Goal: Information Seeking & Learning: Check status

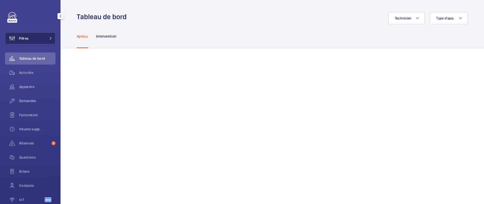
click at [28, 37] on span "Filtres" at bounding box center [24, 38] width 10 height 5
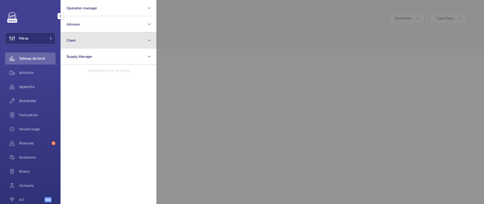
click at [98, 42] on button "Client" at bounding box center [109, 40] width 96 height 16
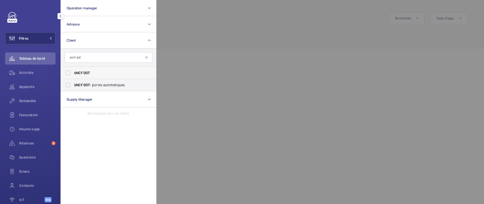
type input "sncf dot"
click at [90, 72] on span "SNCF DOT" at bounding box center [108, 72] width 69 height 5
click at [73, 72] on input "SNCF DOT" at bounding box center [68, 73] width 10 height 10
checkbox input "true"
click at [195, 77] on div at bounding box center [399, 102] width 484 height 204
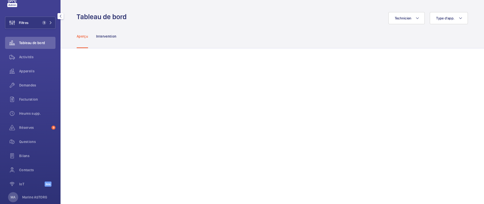
scroll to position [17, 0]
click at [25, 123] on div "Réserves 9" at bounding box center [30, 126] width 50 height 12
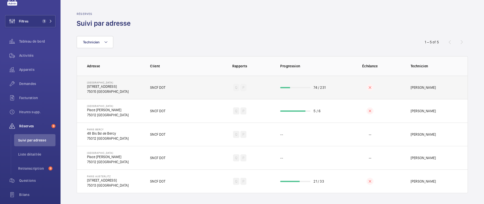
click at [334, 90] on td "74 / 231" at bounding box center [304, 87] width 65 height 23
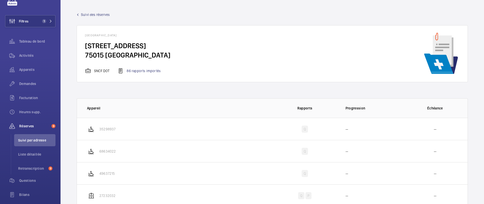
scroll to position [1, 0]
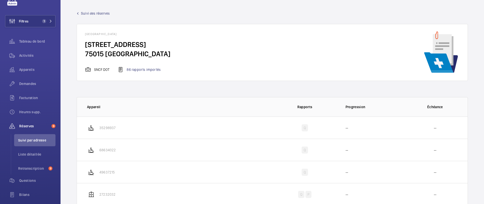
click at [146, 73] on div "[GEOGRAPHIC_DATA] [STREET_ADDRESS] SNCF DOT 86 rapports importés" at bounding box center [273, 52] width 392 height 57
click at [139, 70] on div "86 rapports importés" at bounding box center [139, 70] width 43 height 6
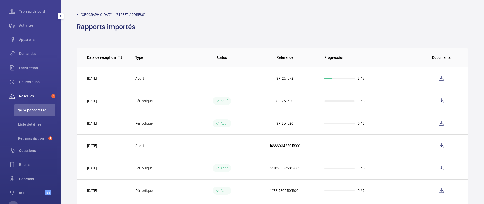
scroll to position [66, 0]
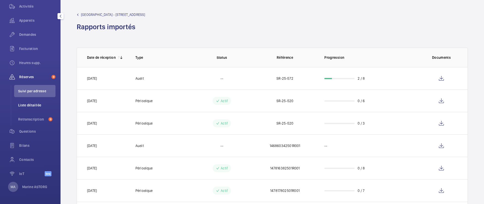
click at [26, 105] on span "Liste détaillée" at bounding box center [36, 105] width 37 height 5
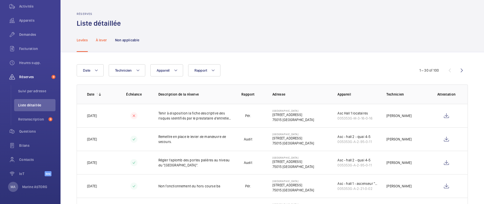
click at [103, 39] on p "À lever" at bounding box center [101, 40] width 11 height 5
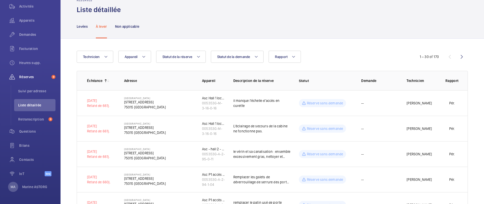
scroll to position [9, 0]
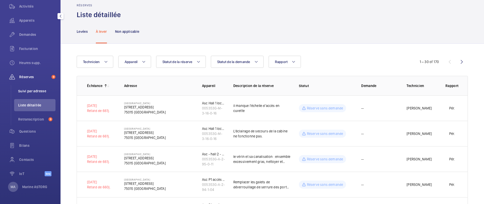
click at [21, 92] on span "Suivi par adresse" at bounding box center [36, 91] width 37 height 5
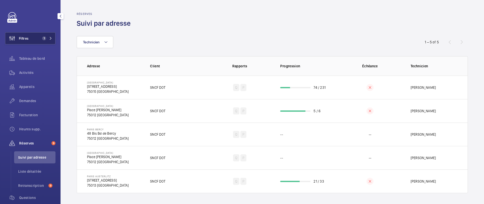
click at [29, 40] on span "Filtres" at bounding box center [24, 38] width 10 height 5
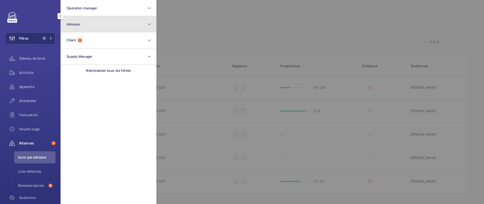
click at [86, 27] on button "Adresse" at bounding box center [109, 24] width 96 height 16
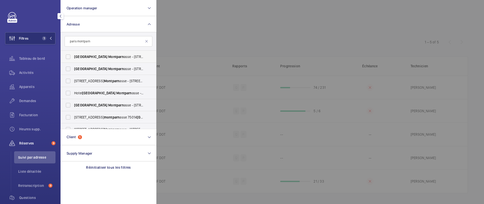
type input "paris montparn"
click at [101, 55] on span "[GEOGRAPHIC_DATA] Montparn asse - [STREET_ADDRESS]" at bounding box center [108, 56] width 69 height 5
click at [73, 55] on input "[GEOGRAPHIC_DATA] Montparn asse - [STREET_ADDRESS]" at bounding box center [68, 57] width 10 height 10
checkbox input "true"
click at [100, 66] on span "[GEOGRAPHIC_DATA] Montparn asse - [STREET_ADDRESS]" at bounding box center [108, 68] width 69 height 5
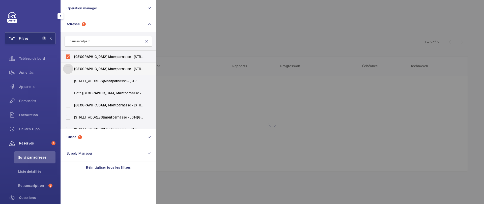
click at [73, 66] on input "[GEOGRAPHIC_DATA] Montparn asse - [STREET_ADDRESS]" at bounding box center [68, 69] width 10 height 10
checkbox input "true"
click at [100, 105] on span "[GEOGRAPHIC_DATA] Montparn asse - [STREET_ADDRESS]" at bounding box center [108, 105] width 69 height 5
click at [73, 105] on input "[GEOGRAPHIC_DATA] Montparn asse - [STREET_ADDRESS]" at bounding box center [68, 105] width 10 height 10
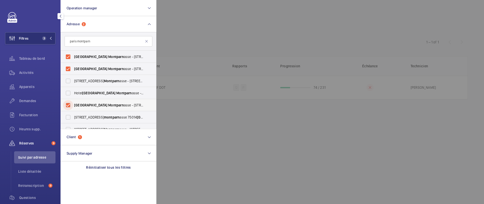
checkbox input "true"
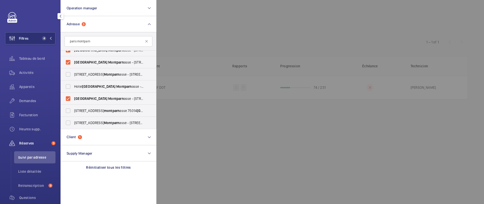
click at [232, 27] on div at bounding box center [399, 102] width 484 height 204
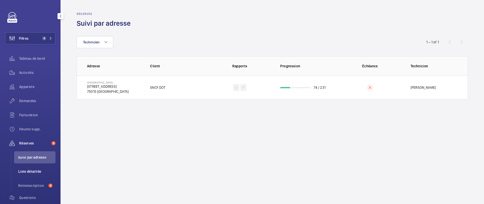
click at [36, 173] on span "Liste détaillée" at bounding box center [36, 171] width 37 height 5
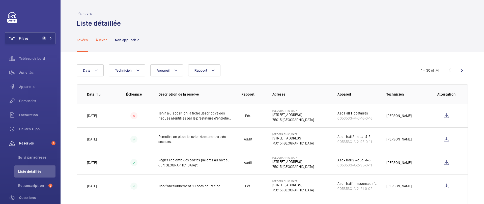
click at [103, 39] on p "À lever" at bounding box center [101, 40] width 11 height 5
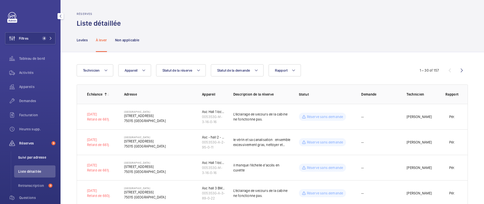
click at [38, 158] on span "Suivi par adresse" at bounding box center [36, 157] width 37 height 5
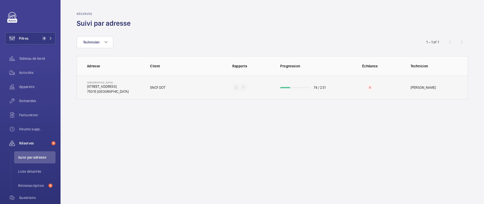
click at [304, 97] on td "74 / 231" at bounding box center [304, 88] width 65 height 24
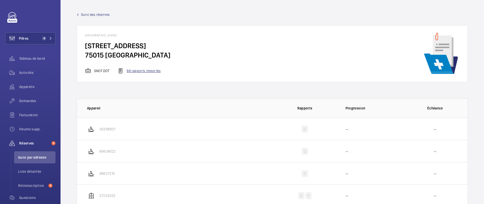
click at [139, 71] on div "86 rapports importés" at bounding box center [139, 71] width 43 height 6
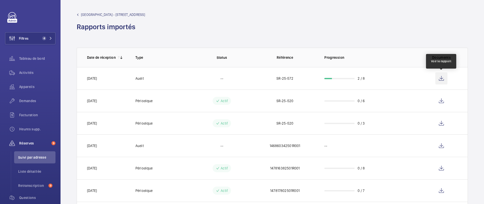
click at [444, 80] on wm-front-icon-button at bounding box center [442, 78] width 12 height 12
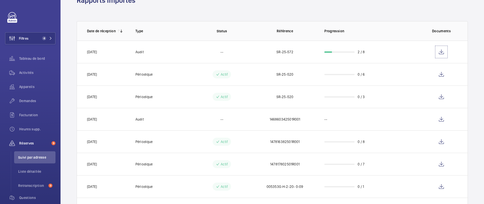
scroll to position [28, 0]
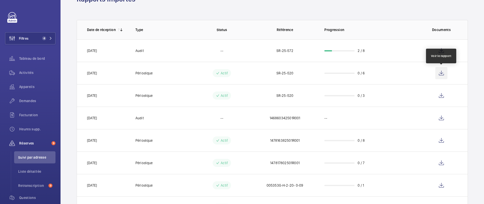
click at [444, 72] on wm-front-icon-button at bounding box center [442, 73] width 12 height 12
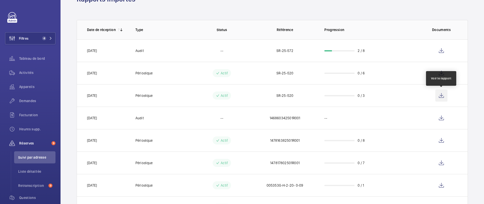
click at [441, 96] on wm-front-icon-button at bounding box center [442, 96] width 12 height 12
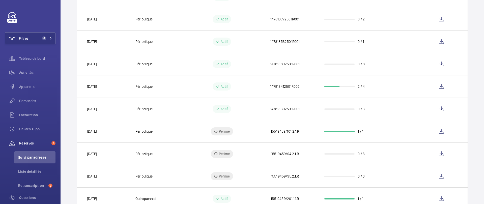
scroll to position [508, 0]
click at [440, 110] on wm-front-icon-button at bounding box center [442, 109] width 12 height 12
click at [442, 87] on wm-front-icon-button at bounding box center [442, 87] width 12 height 12
click at [443, 65] on wm-front-icon-button at bounding box center [442, 64] width 12 height 12
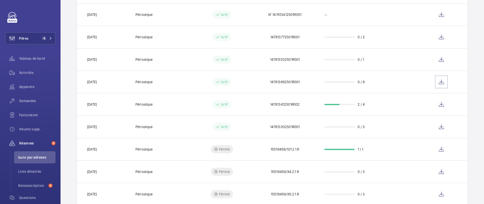
scroll to position [481, 0]
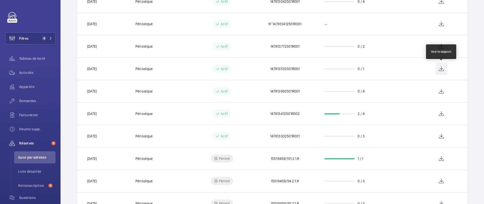
click at [441, 67] on wm-front-icon-button at bounding box center [442, 69] width 12 height 12
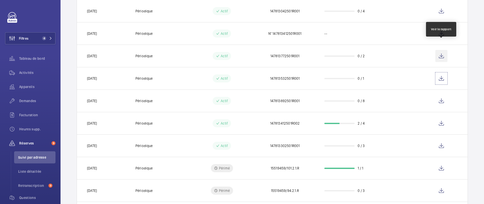
scroll to position [471, 0]
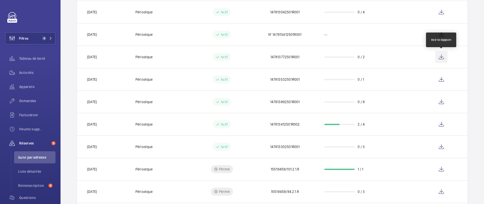
click at [442, 57] on wm-front-icon-button at bounding box center [442, 57] width 12 height 12
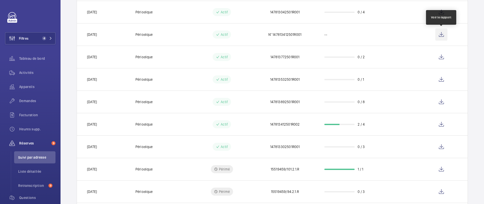
click at [442, 34] on wm-front-icon-button at bounding box center [442, 35] width 12 height 12
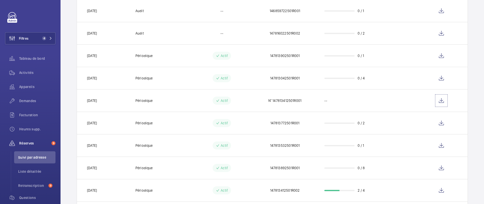
scroll to position [404, 0]
click at [443, 80] on wm-front-icon-button at bounding box center [442, 78] width 12 height 12
click at [443, 56] on wm-front-icon-button at bounding box center [442, 56] width 12 height 12
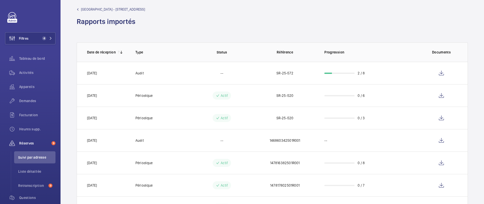
scroll to position [0, 0]
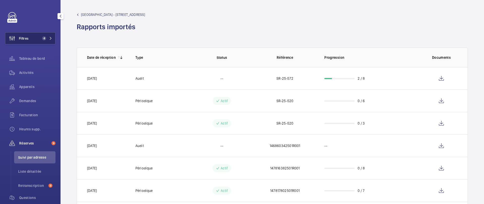
click at [28, 34] on span "Filtres" at bounding box center [16, 38] width 23 height 12
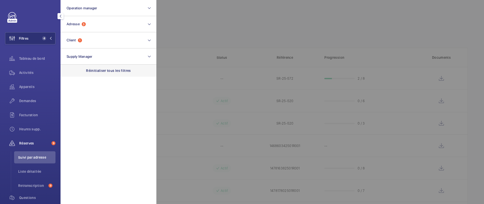
click at [107, 73] on p "Réinitialiser tous les filtres" at bounding box center [108, 70] width 45 height 5
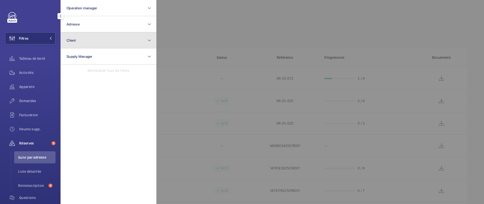
click at [104, 43] on button "Client" at bounding box center [109, 40] width 96 height 16
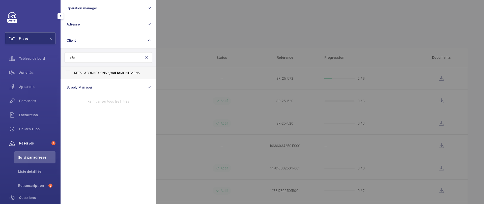
type input "alta"
click at [106, 74] on span "RETAIL&CONNEXIONS c/o ALTA MONTPARNASSE" at bounding box center [108, 72] width 69 height 5
click at [73, 74] on input "RETAIL&CONNEXIONS c/o ALTA MONTPARNASSE" at bounding box center [68, 73] width 10 height 10
checkbox input "true"
click at [205, 32] on div at bounding box center [399, 102] width 484 height 204
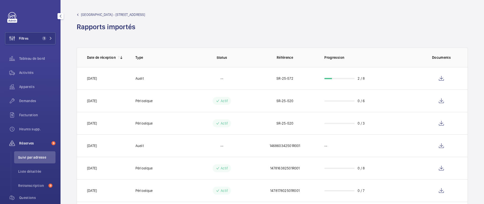
click at [99, 11] on wm-front-admin-header "[GEOGRAPHIC_DATA] - [STREET_ADDRESS] Rapports importés" at bounding box center [273, 20] width 424 height 40
click at [96, 14] on span "[GEOGRAPHIC_DATA] - [STREET_ADDRESS]" at bounding box center [113, 14] width 64 height 5
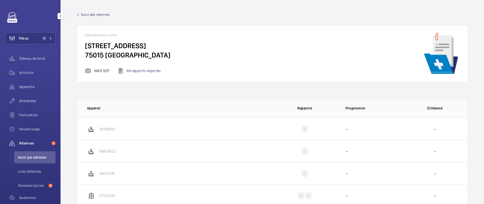
click at [84, 16] on span "Suivi des réserves" at bounding box center [95, 14] width 29 height 5
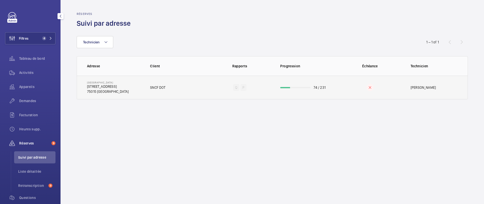
click at [168, 94] on td "SNCF DOT" at bounding box center [174, 88] width 65 height 24
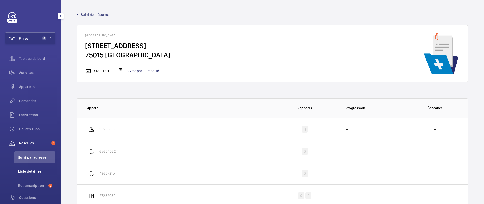
click at [31, 174] on li "Liste détaillée" at bounding box center [34, 172] width 41 height 12
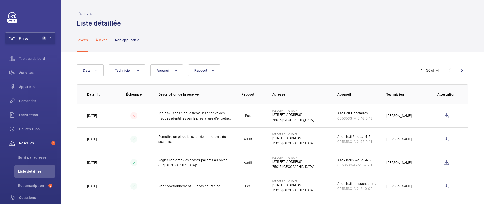
click at [103, 40] on p "À lever" at bounding box center [101, 40] width 11 height 5
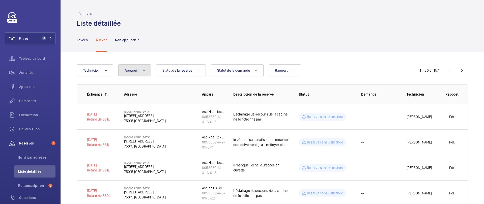
click at [134, 69] on span "Appareil" at bounding box center [131, 70] width 13 height 4
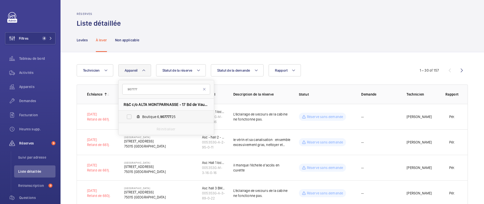
type input "907777"
click at [154, 115] on span "Boutique 6, 907777 25" at bounding box center [171, 116] width 59 height 5
click at [134, 115] on input "Boutique 6, 907777 25" at bounding box center [129, 117] width 10 height 10
checkbox input "true"
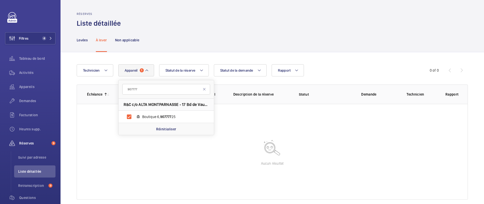
click at [344, 60] on div "Technicien Appareil 1 907777 R&C c/o ALTA MONTPARNASSE - 17 Bd de Vaugirard, [G…" at bounding box center [273, 132] width 424 height 160
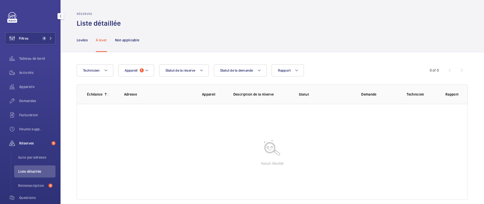
click at [38, 46] on div "Filtres 4 Tableau de bord Activités Appareils Demandes Facturation Heures supp.…" at bounding box center [30, 130] width 50 height 236
click at [37, 41] on button "Filtres 4" at bounding box center [30, 38] width 50 height 12
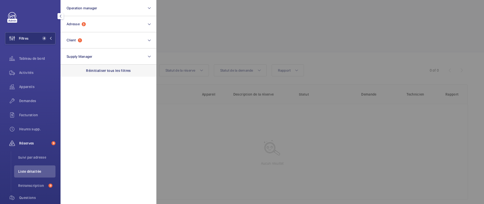
click at [103, 68] on p "Réinitialiser tous les filtres" at bounding box center [108, 70] width 45 height 5
click at [281, 37] on div at bounding box center [399, 102] width 484 height 204
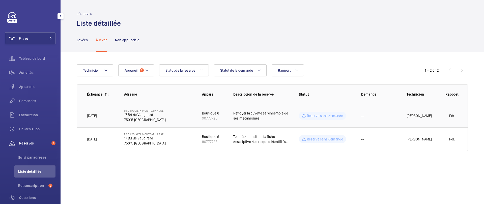
click at [264, 119] on p "Nettoyer la cuvette et l'ensemble de ses mécanismes." at bounding box center [263, 116] width 58 height 10
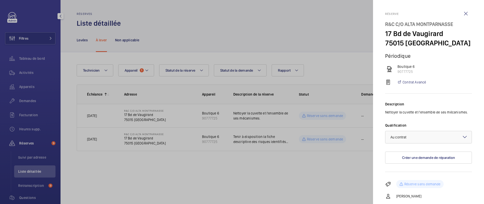
click at [261, 137] on div at bounding box center [242, 102] width 484 height 204
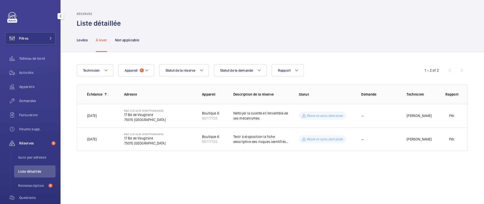
click at [253, 138] on mat-sidenav-container "Filtres Tableau de bord Activités Appareils Demandes Facturation Heures supp. R…" at bounding box center [242, 102] width 484 height 204
click at [247, 138] on p "Tenir à disposition la fiche descriptive des risques identifiés par le prestata…" at bounding box center [263, 139] width 58 height 10
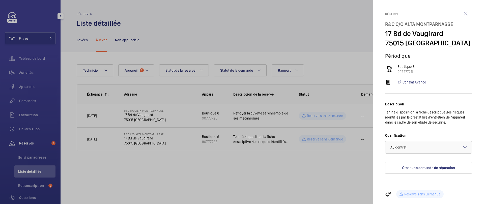
click at [250, 167] on div at bounding box center [242, 102] width 484 height 204
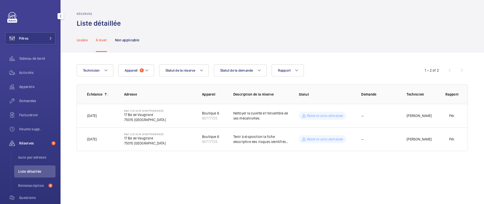
click at [82, 40] on p "Levées" at bounding box center [82, 40] width 11 height 5
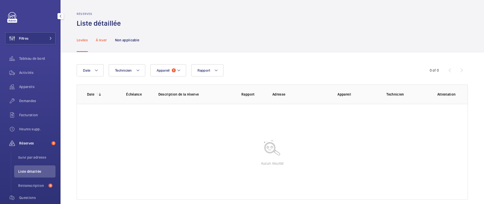
click at [104, 40] on p "À lever" at bounding box center [101, 40] width 11 height 5
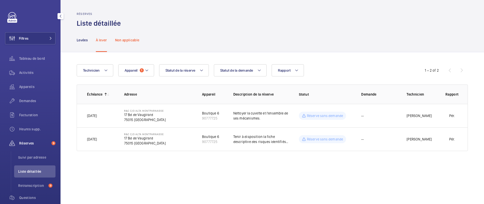
click at [126, 41] on p "Non applicable" at bounding box center [127, 40] width 24 height 5
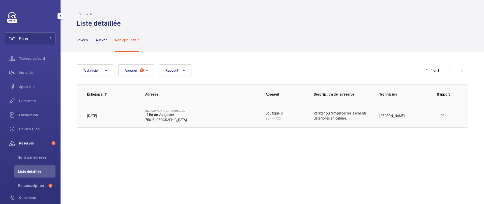
click at [293, 117] on td "Boutique 6 90777725" at bounding box center [282, 116] width 48 height 24
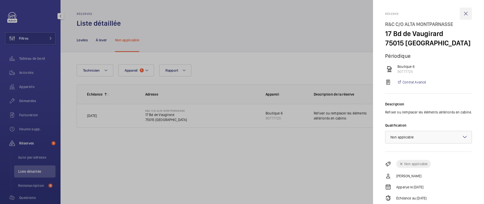
click at [467, 13] on wm-front-icon-button at bounding box center [466, 14] width 12 height 12
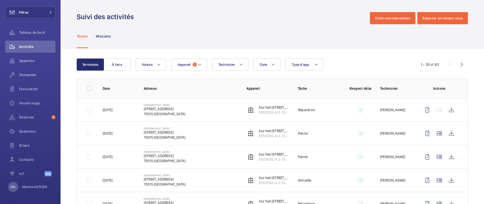
scroll to position [26, 0]
